Goal: Task Accomplishment & Management: Use online tool/utility

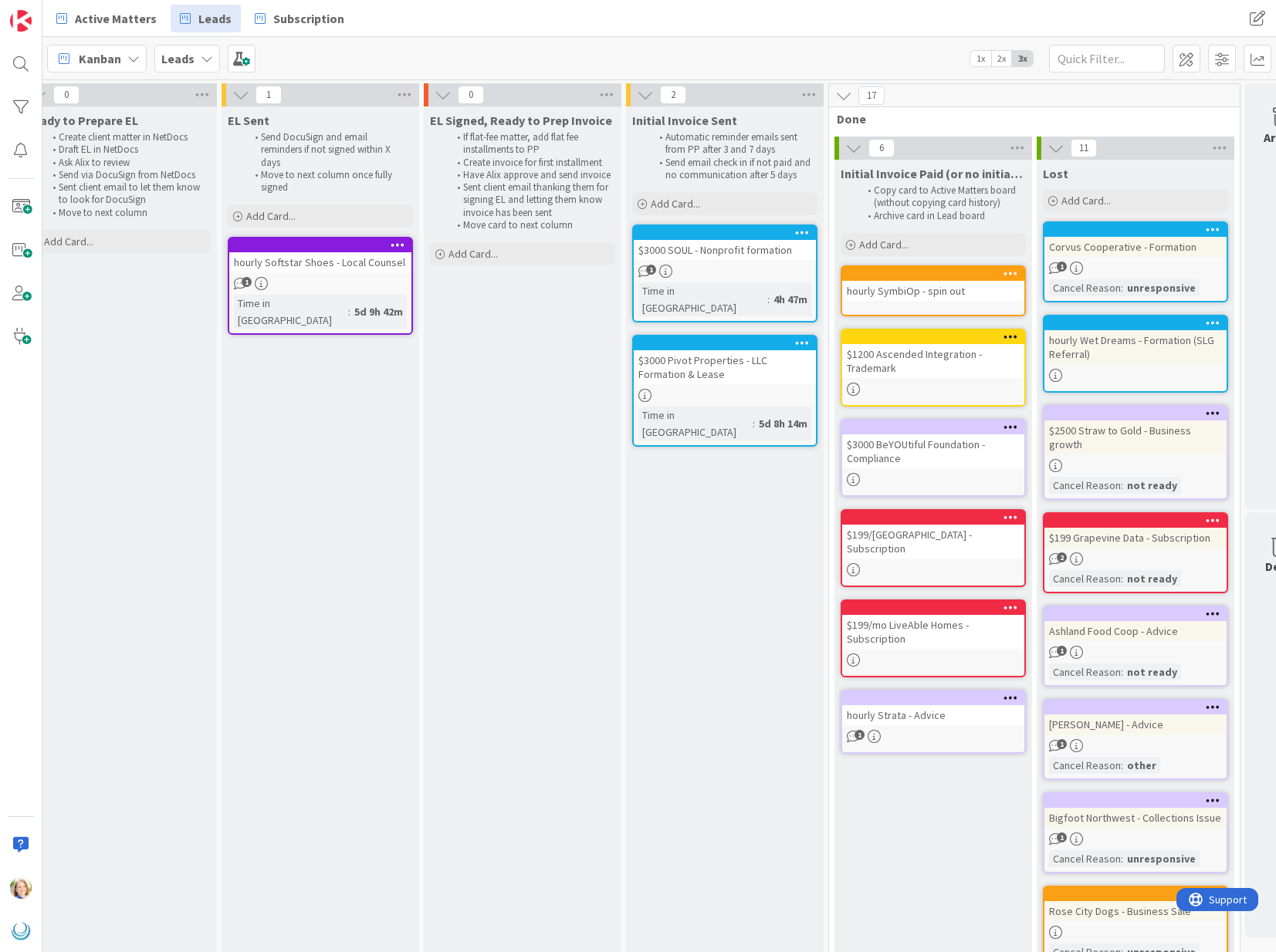
scroll to position [0, 1294]
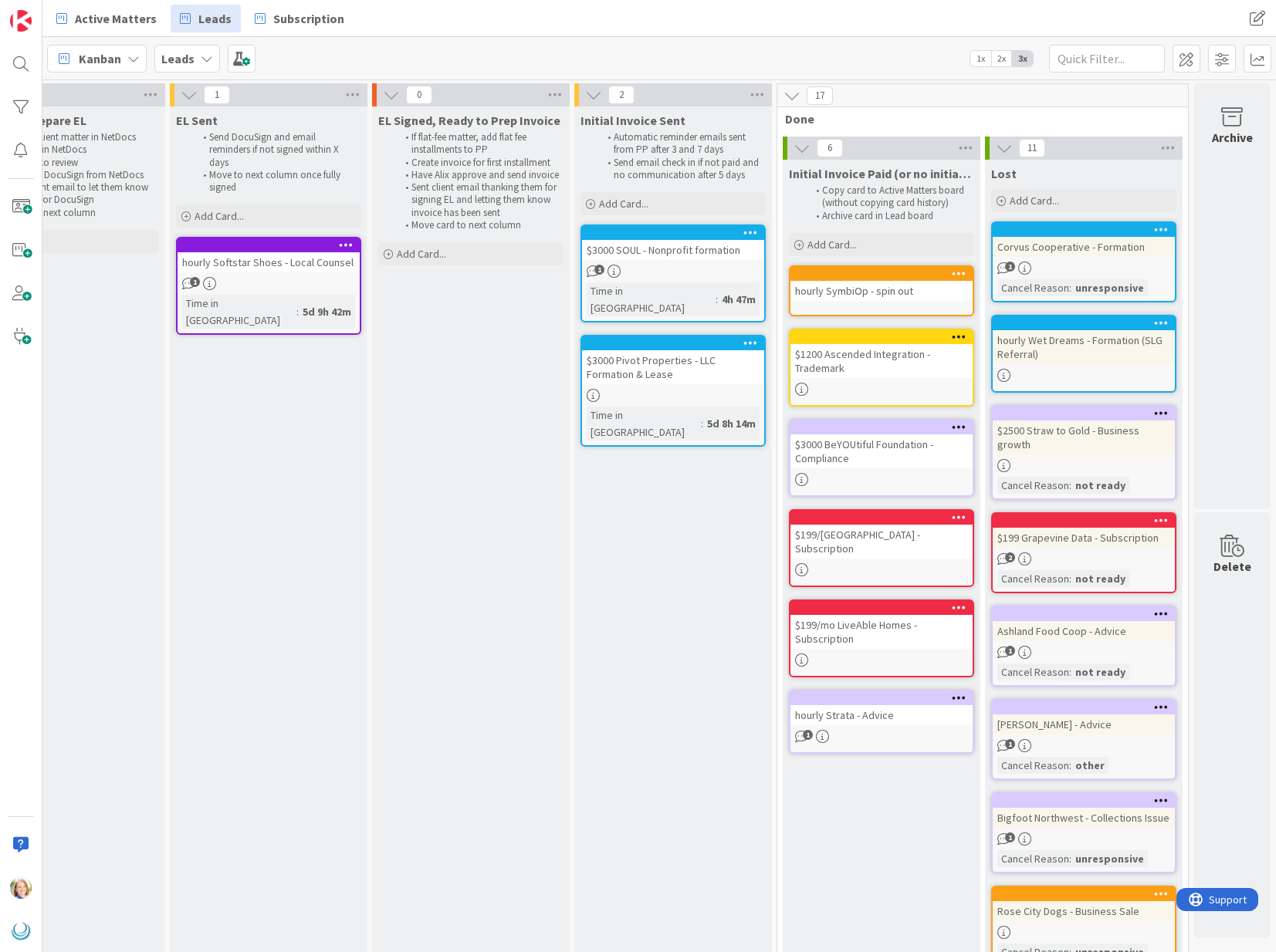
drag, startPoint x: 672, startPoint y: 227, endPoint x: 916, endPoint y: 287, distance: 251.3
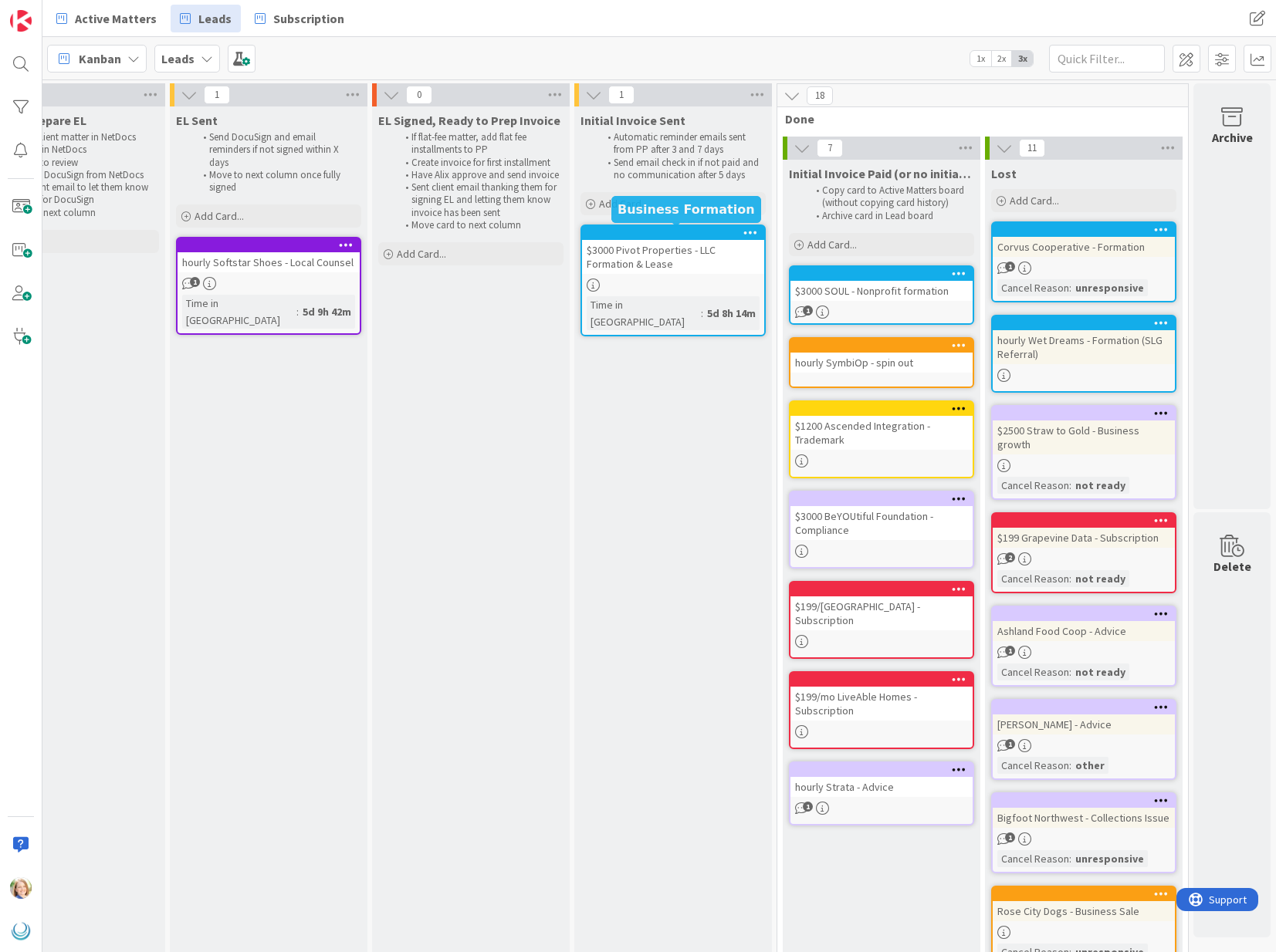
click at [851, 277] on div at bounding box center [885, 273] width 175 height 11
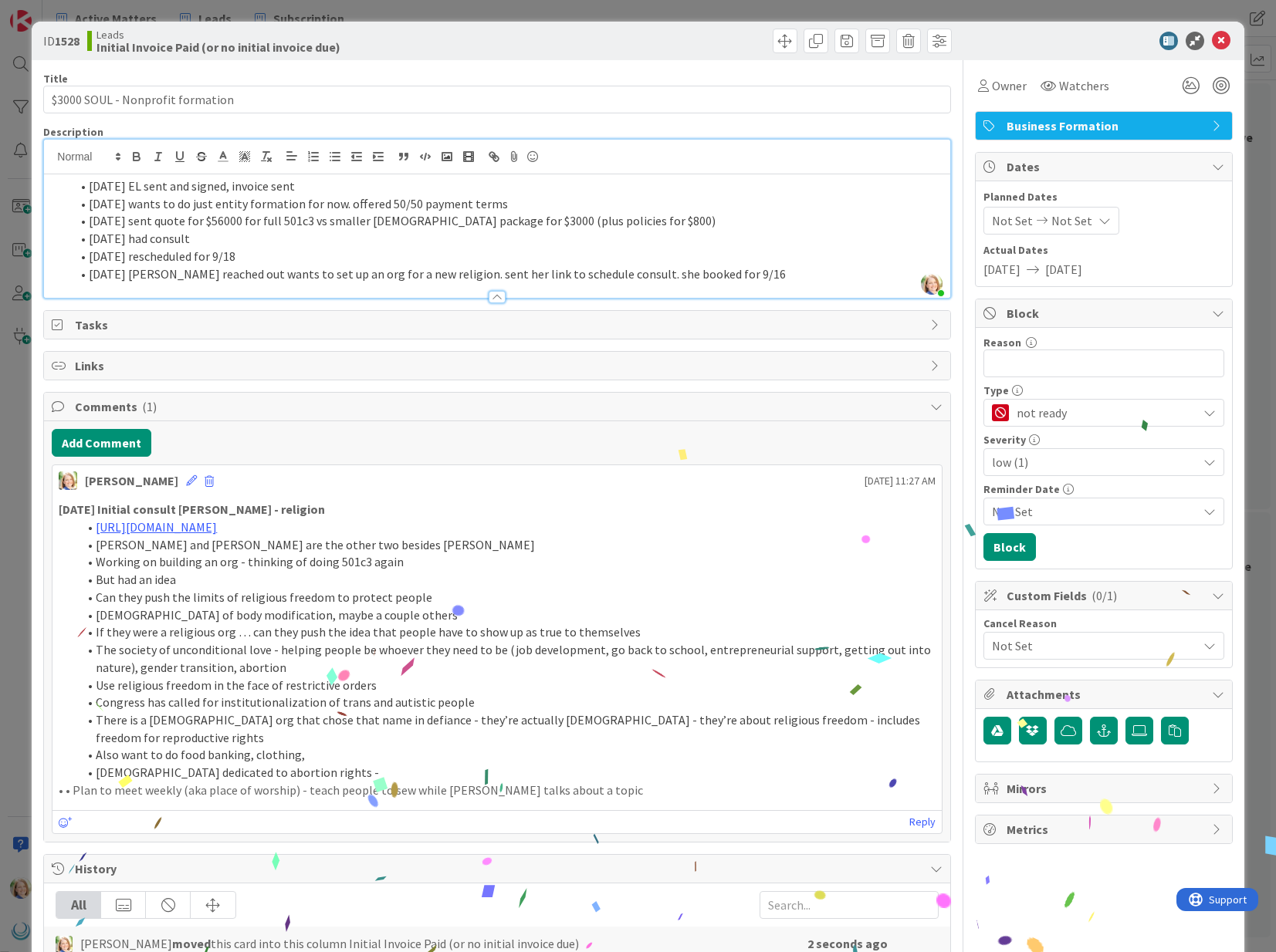
click at [325, 159] on div "[PERSON_NAME] just joined [DATE] EL sent and signed, invoice sent [DATE] wants …" at bounding box center [496, 219] width 905 height 159
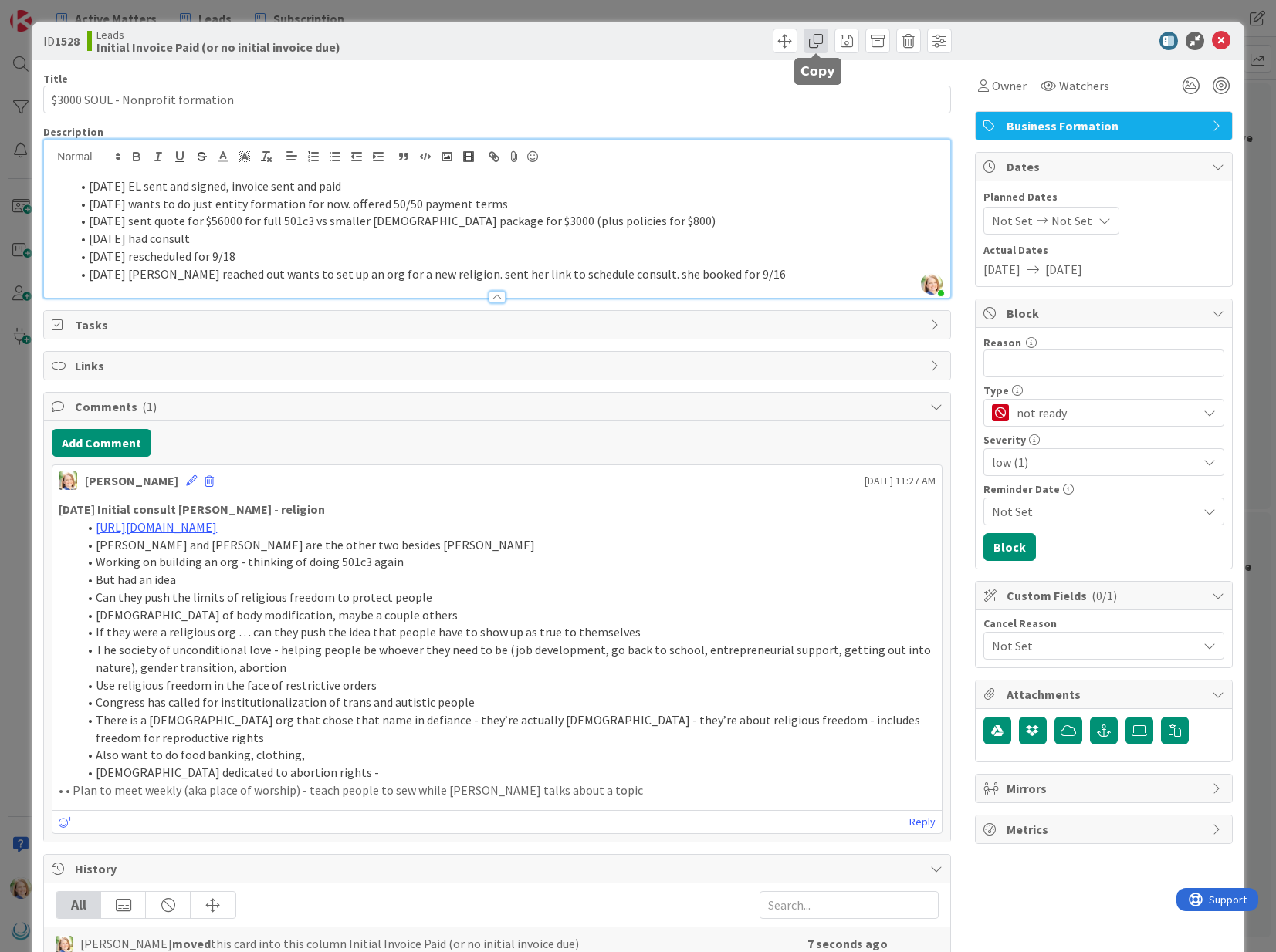
click at [810, 46] on span at bounding box center [816, 41] width 25 height 25
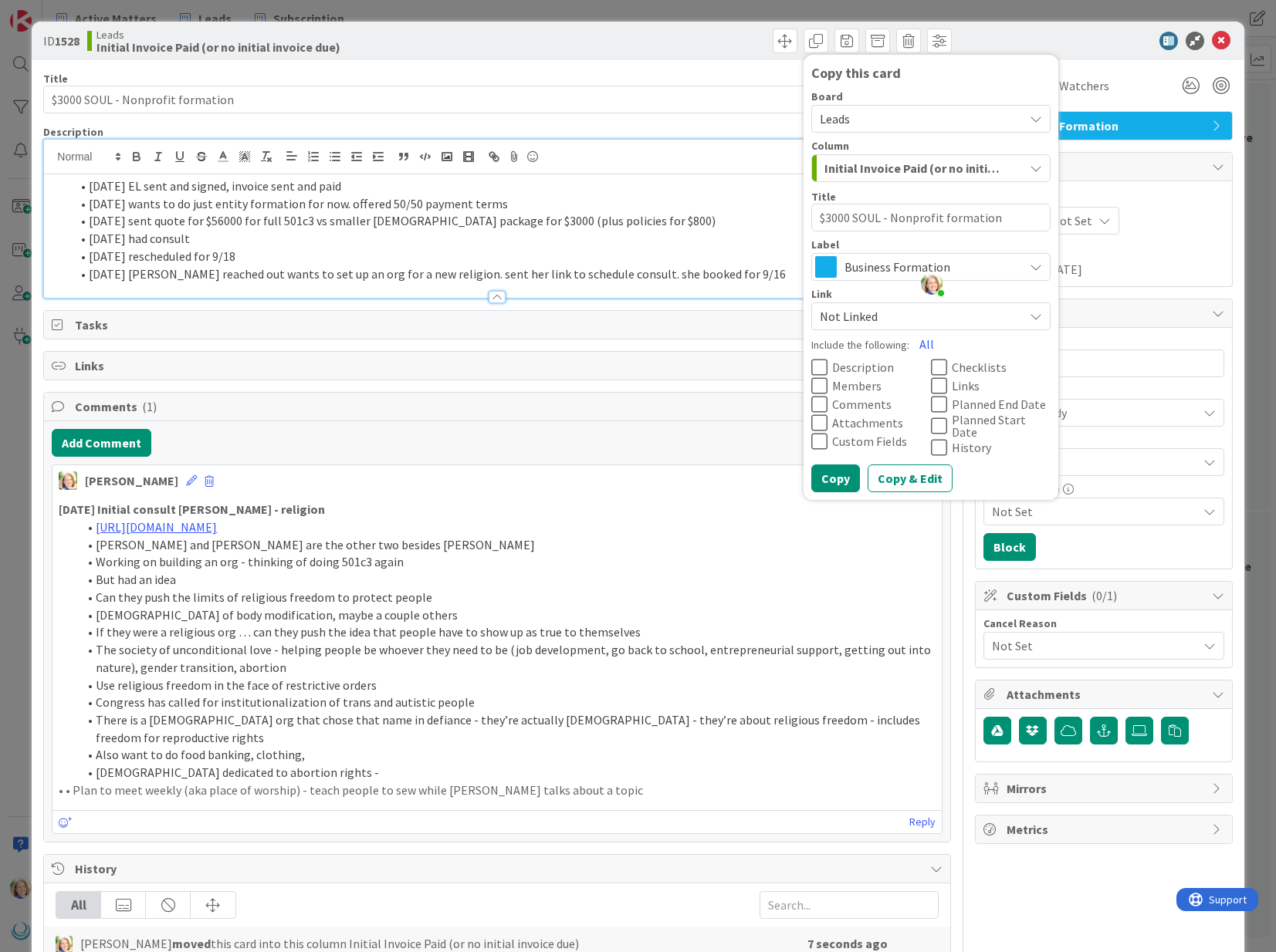
drag, startPoint x: 855, startPoint y: 218, endPoint x: 755, endPoint y: 218, distance: 100.0
click at [766, 218] on div "ID 1528 Leads Initial Invoice Paid (or no initial invoice due) Copy this card B…" at bounding box center [637, 662] width 1212 height 1281
click at [870, 223] on textarea "$3000 SOUL - Nonprofit formation" at bounding box center [931, 218] width 240 height 28
drag, startPoint x: 856, startPoint y: 216, endPoint x: 812, endPoint y: 215, distance: 44.0
click at [812, 215] on textarea "$3000 SOUL - Nonprofit formation" at bounding box center [931, 218] width 240 height 28
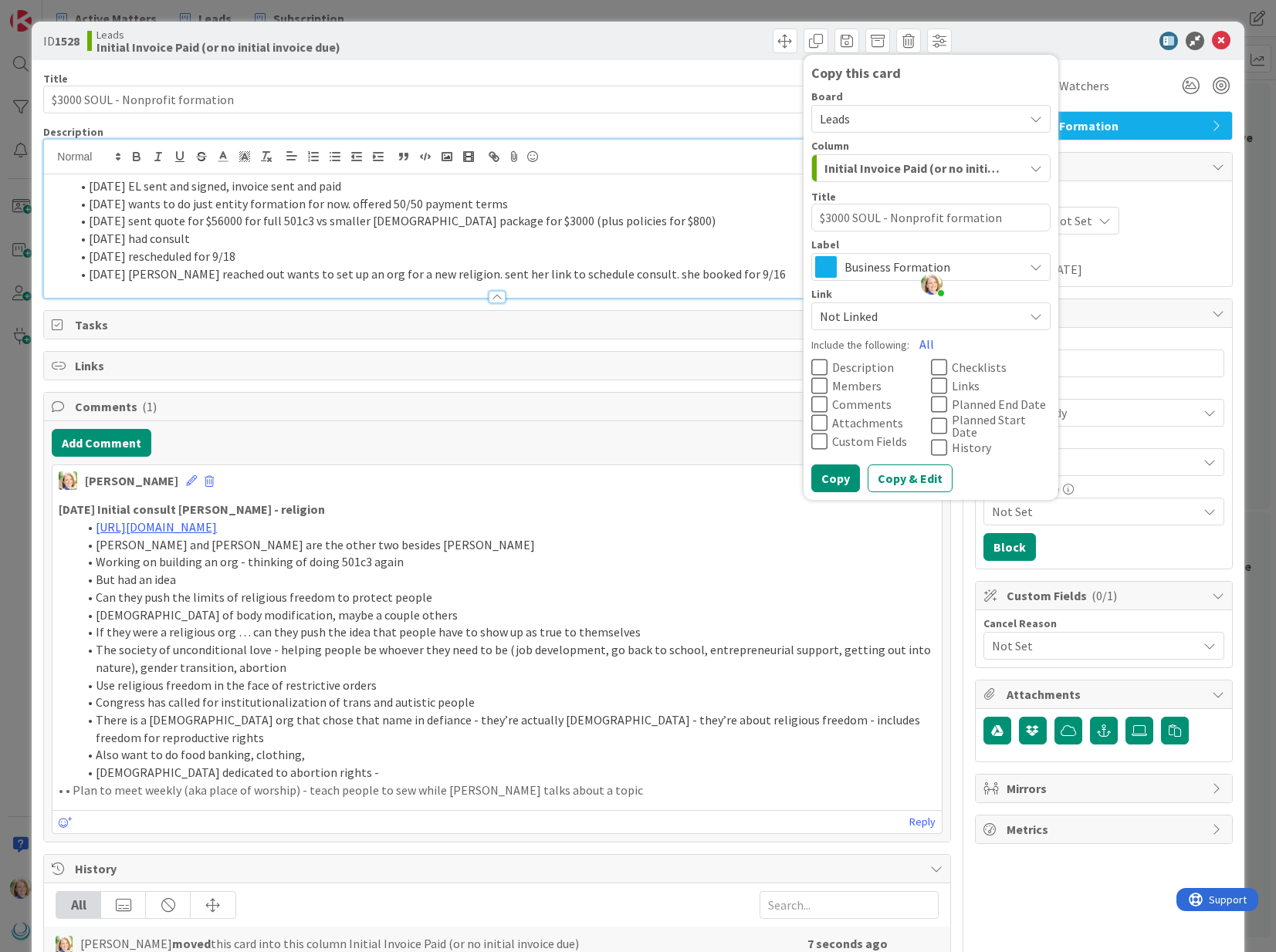
type textarea "x"
type textarea "SOUL - Nonprofit formation"
click at [924, 347] on button "All" at bounding box center [927, 344] width 35 height 28
click at [939, 446] on icon at bounding box center [939, 448] width 17 height 18
click at [873, 117] on span "Leads" at bounding box center [918, 119] width 196 height 21
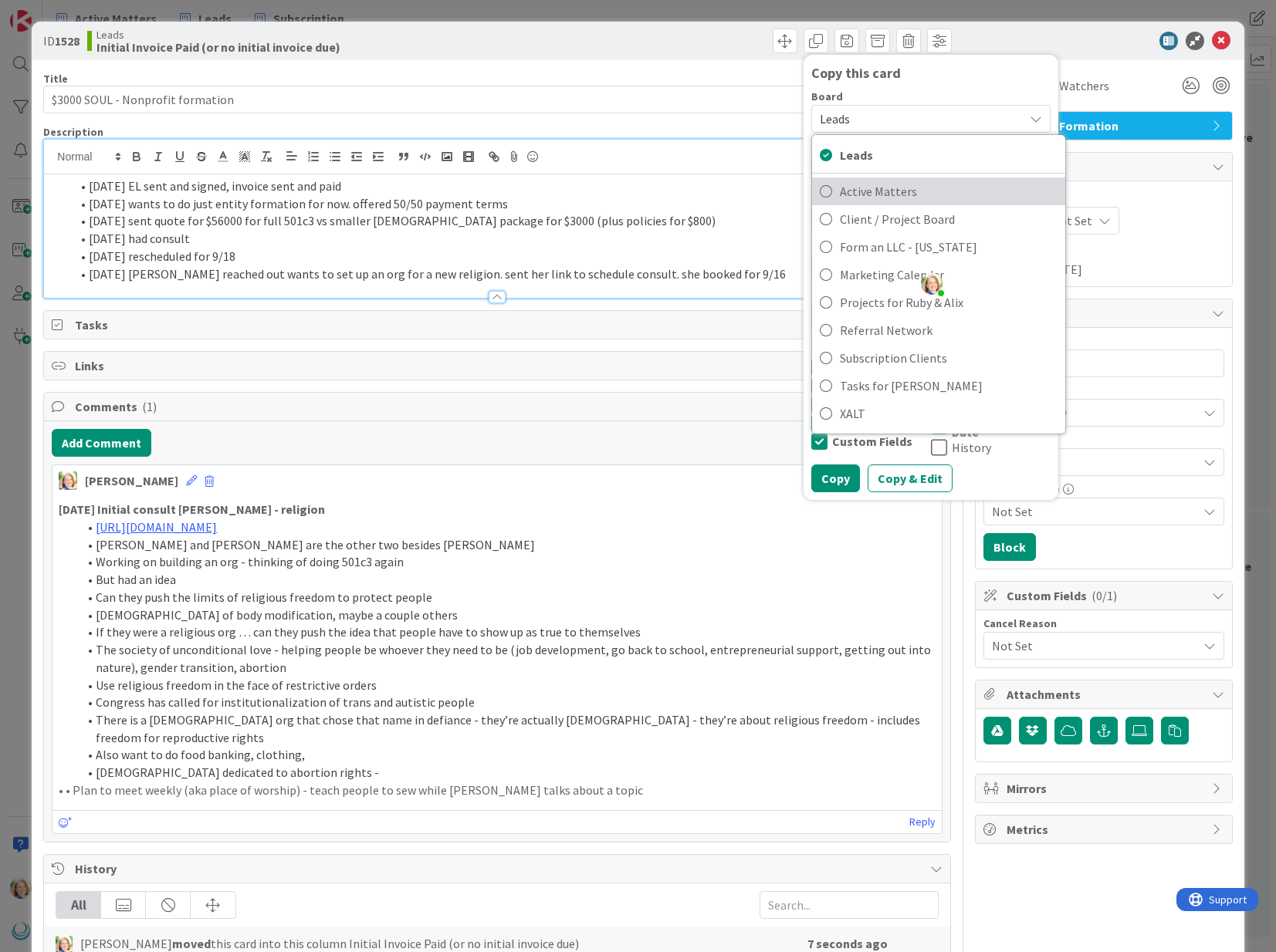
click at [870, 193] on span "Active Matters" at bounding box center [949, 192] width 218 height 23
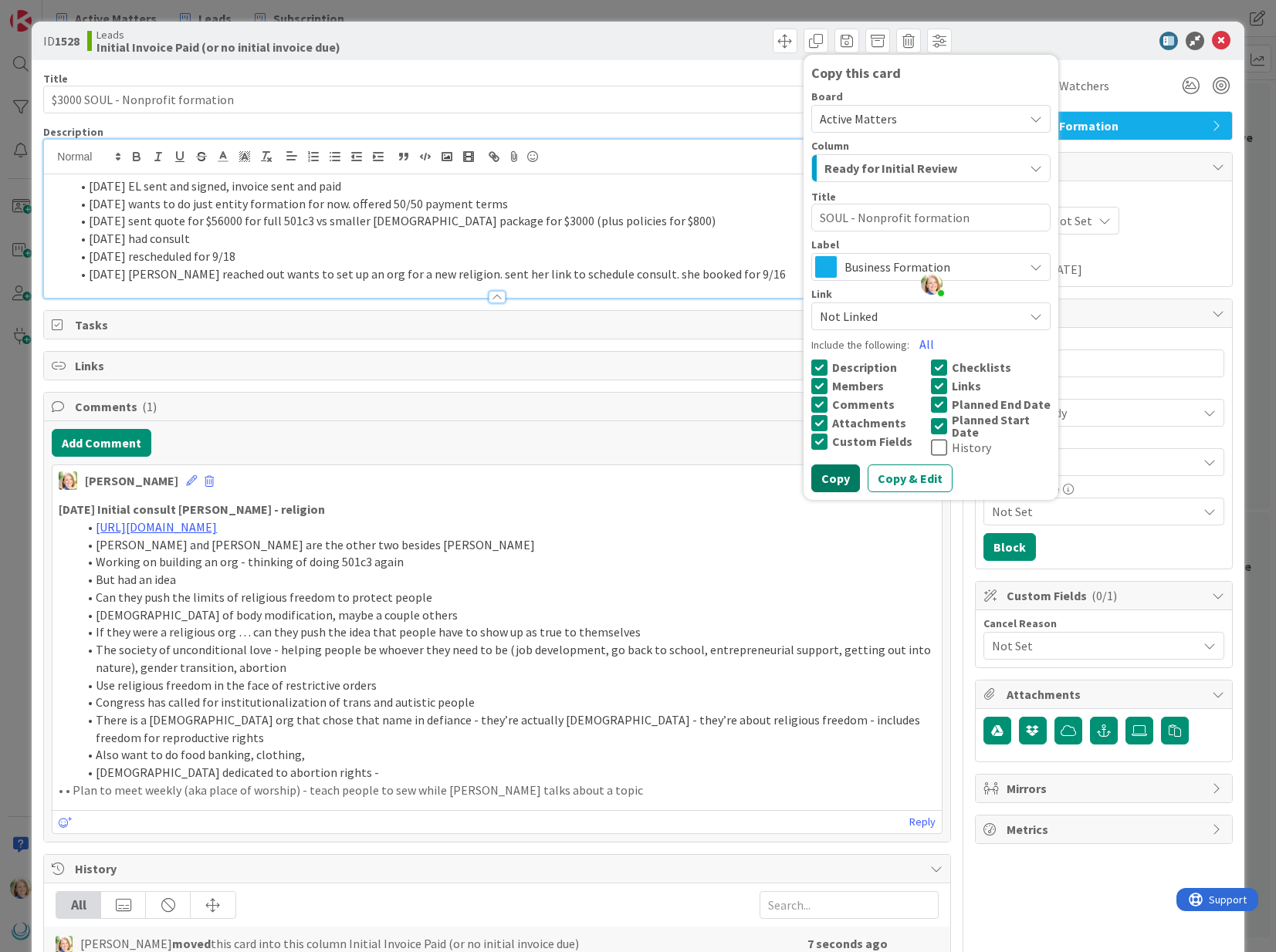
click at [833, 483] on button "Copy" at bounding box center [835, 479] width 49 height 28
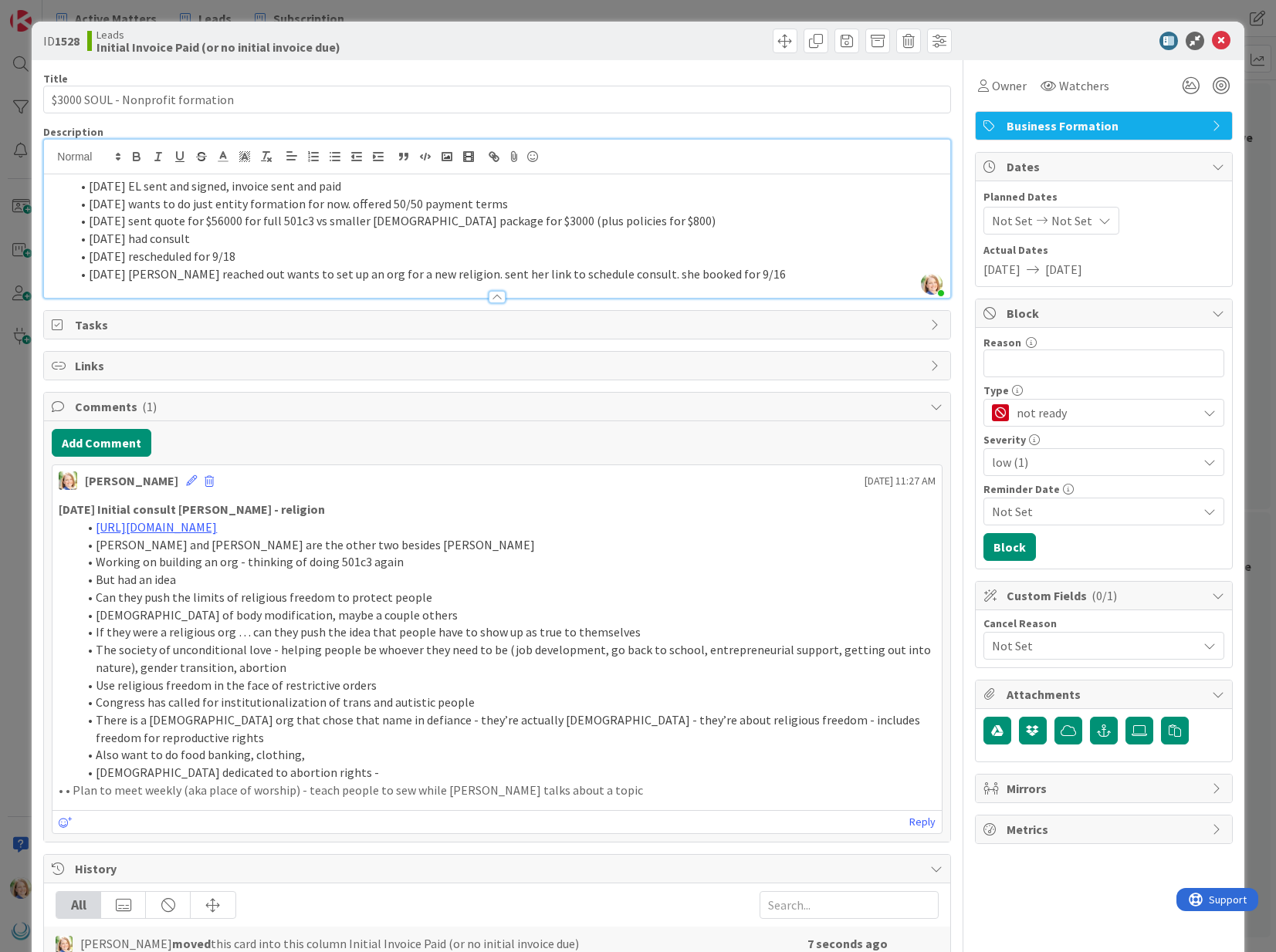
type textarea "x"
click at [1223, 41] on icon at bounding box center [1221, 40] width 18 height 18
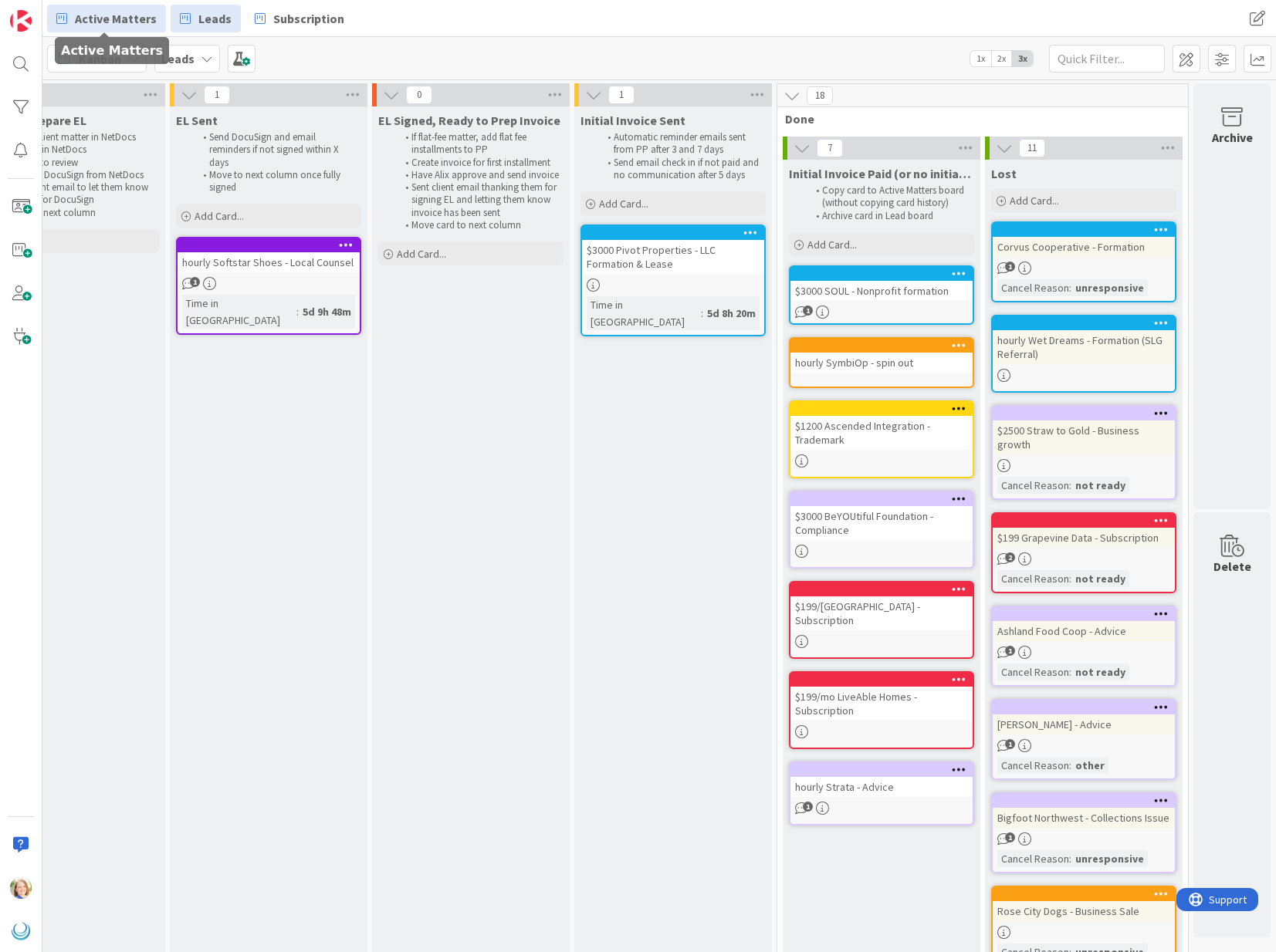
click at [100, 27] on link "Active Matters" at bounding box center [107, 19] width 119 height 28
